Goal: Check status: Check status

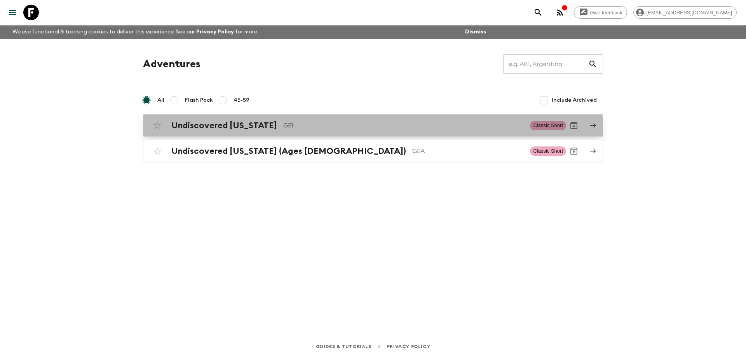
click at [284, 127] on p "GE1" at bounding box center [403, 125] width 241 height 9
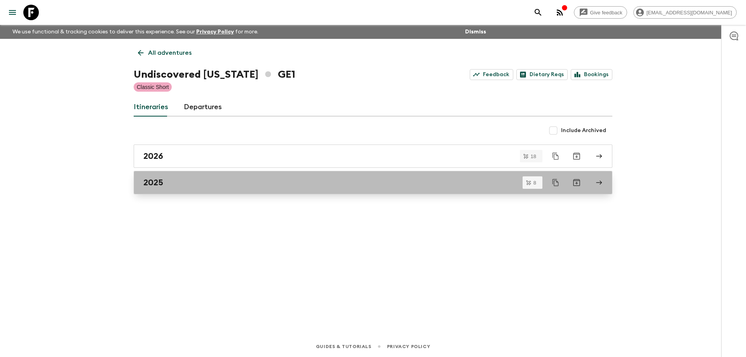
click at [215, 188] on link "2025" at bounding box center [373, 182] width 479 height 23
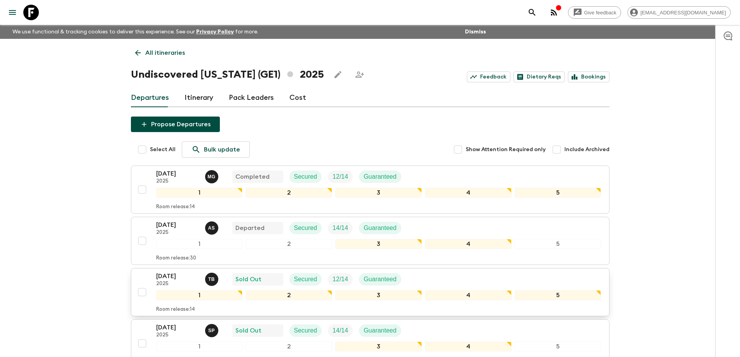
click at [152, 275] on div "[DATE] 2025 T B Sold Out Secured 12 / 14 Guaranteed 1 2 3 4 5 Room release: 14" at bounding box center [367, 292] width 467 height 41
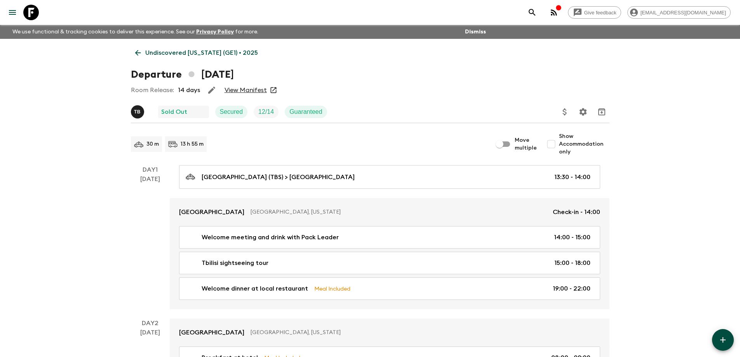
click at [243, 87] on link "View Manifest" at bounding box center [246, 90] width 42 height 8
